Goal: Task Accomplishment & Management: Use online tool/utility

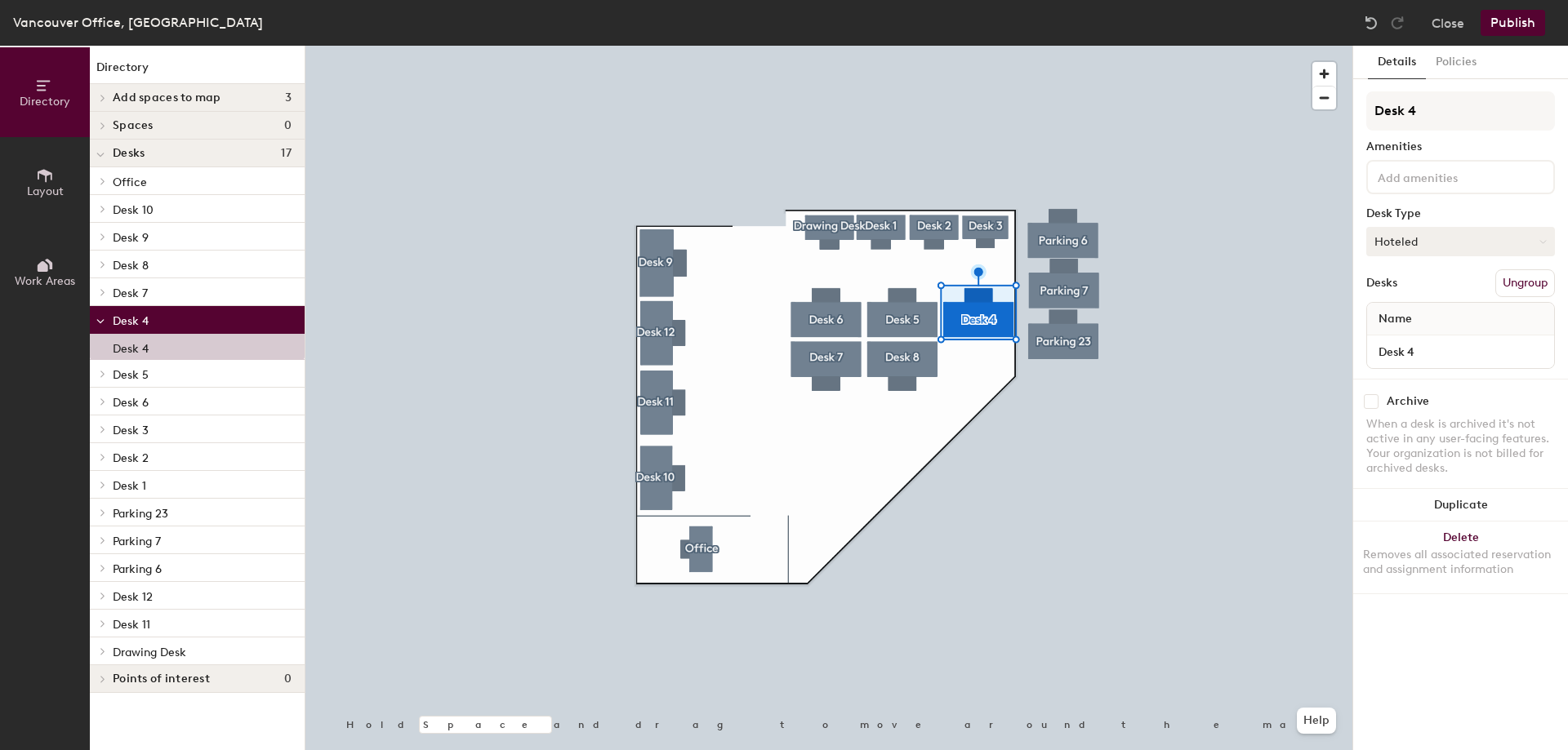
click at [1432, 233] on button "Hoteled" at bounding box center [1460, 242] width 188 height 30
click at [1428, 283] on div "Assigned" at bounding box center [1448, 292] width 163 height 24
click at [1506, 23] on button "Publish" at bounding box center [1513, 23] width 65 height 26
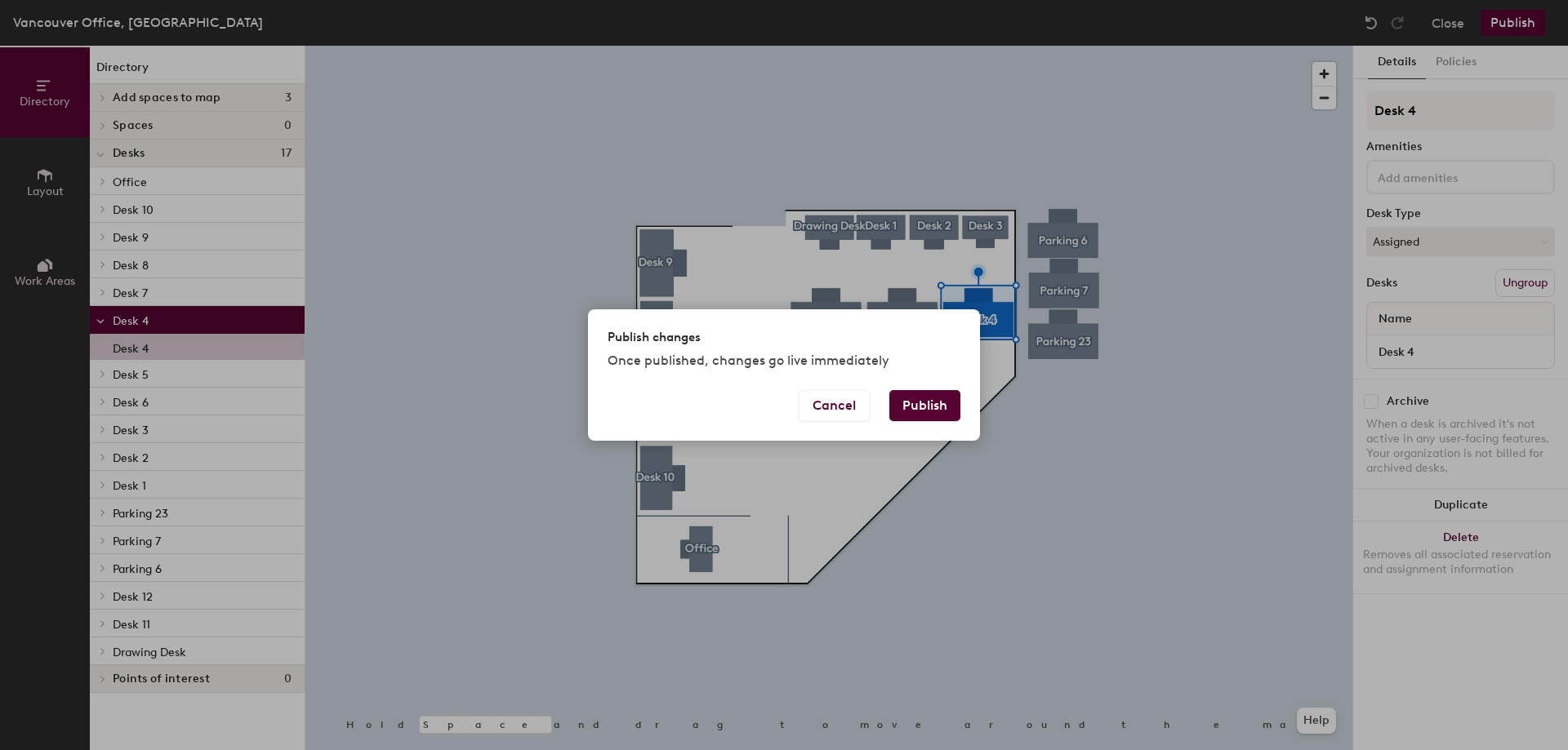
click at [919, 407] on button "Publish" at bounding box center [924, 406] width 71 height 31
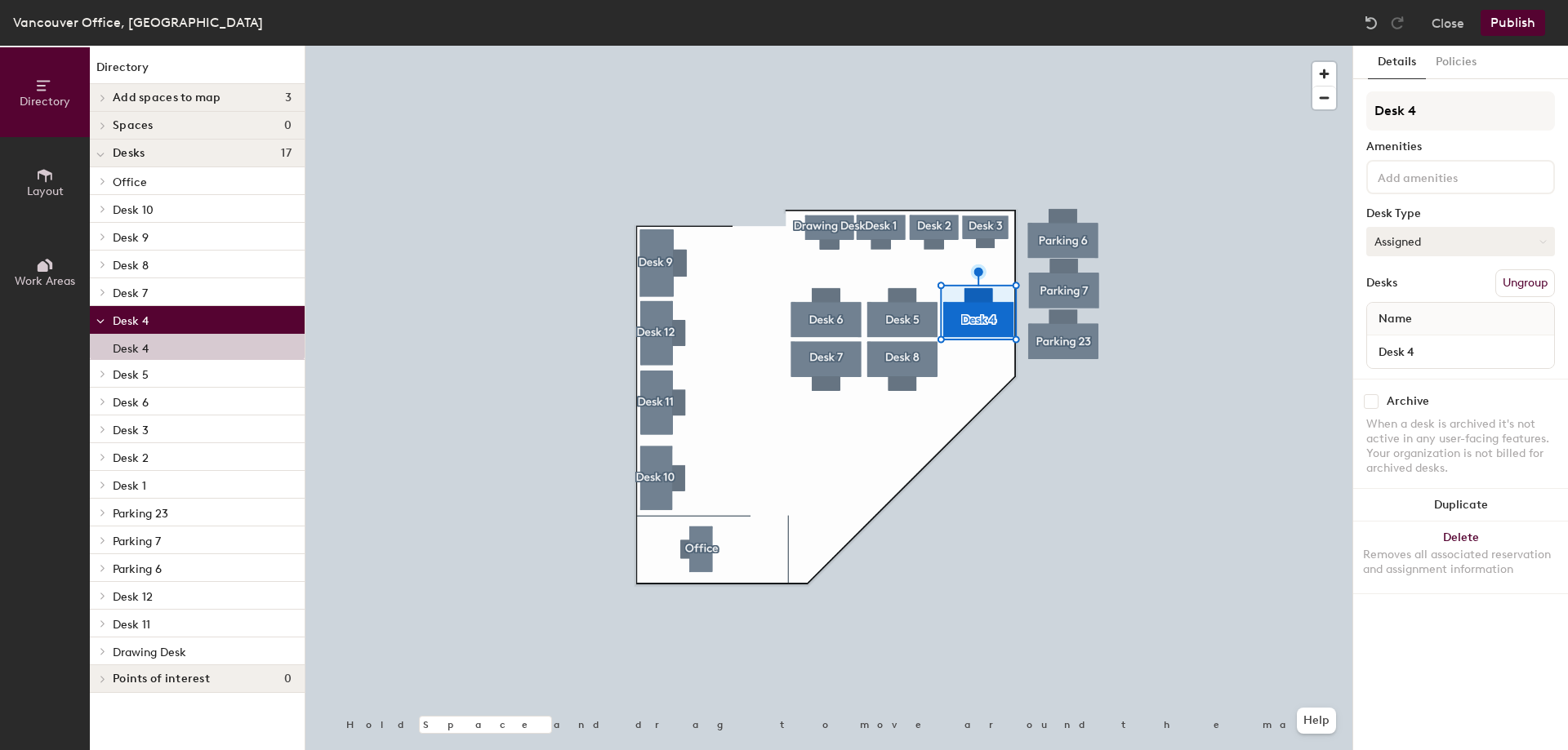
click at [1427, 246] on button "Assigned" at bounding box center [1460, 242] width 188 height 30
click at [1423, 289] on div "Assigned" at bounding box center [1448, 292] width 163 height 24
click at [1498, 26] on button "Publish" at bounding box center [1513, 23] width 65 height 26
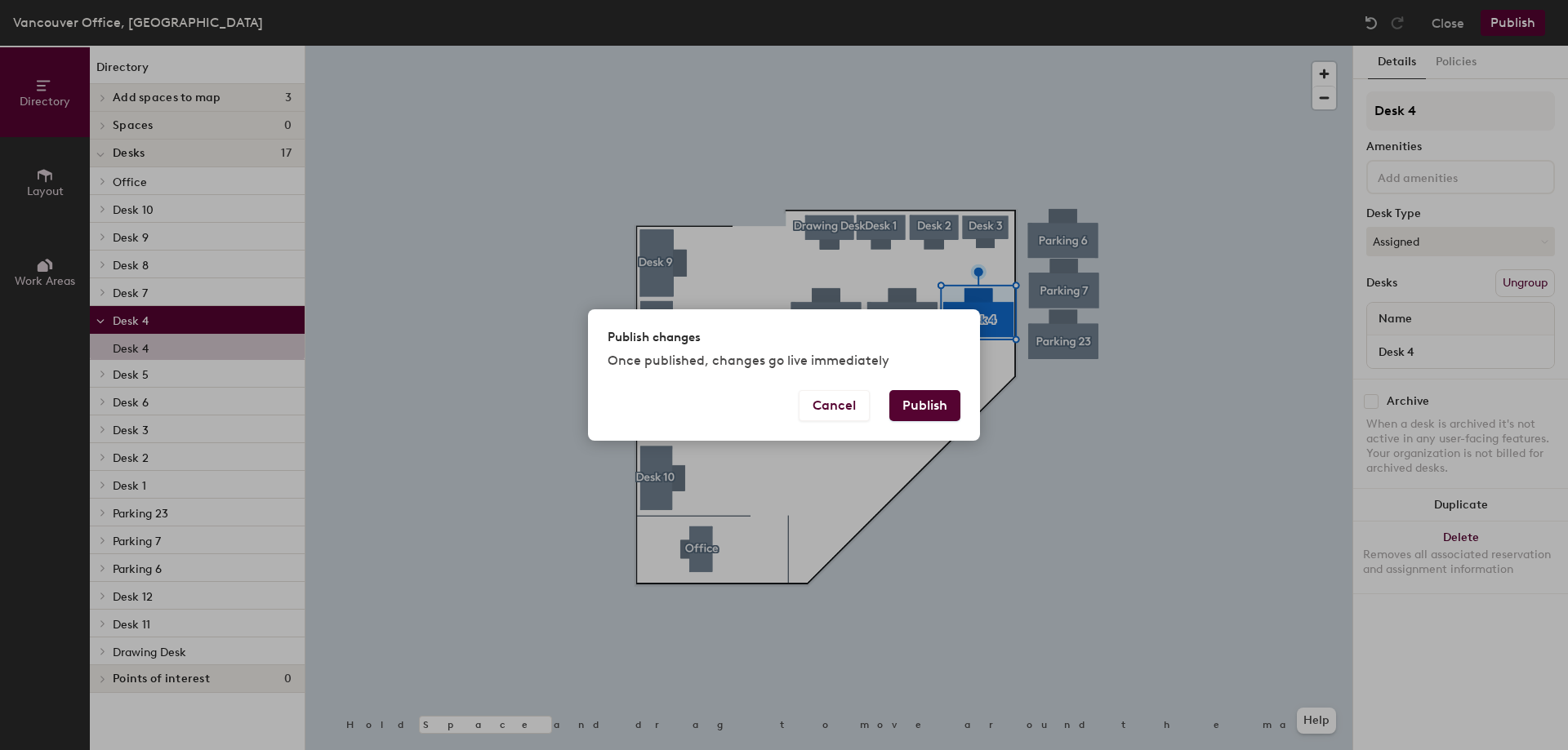
click at [943, 407] on button "Publish" at bounding box center [924, 406] width 71 height 31
